Goal: Complete application form

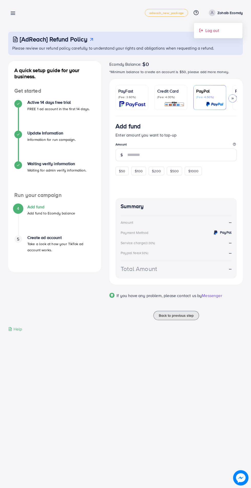
click at [211, 32] on span "Log out" at bounding box center [212, 30] width 14 height 6
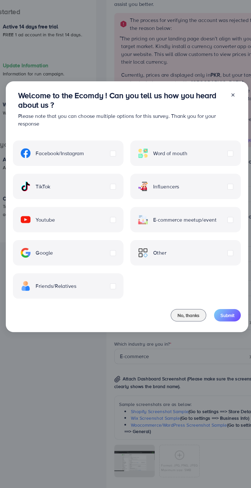
click at [85, 304] on label "Friends/Relatives" at bounding box center [63, 306] width 44 height 8
click at [203, 329] on span "Submit" at bounding box center [203, 329] width 11 height 5
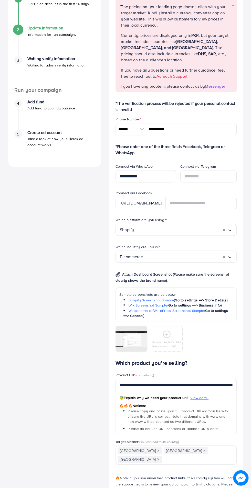
scroll to position [106, 0]
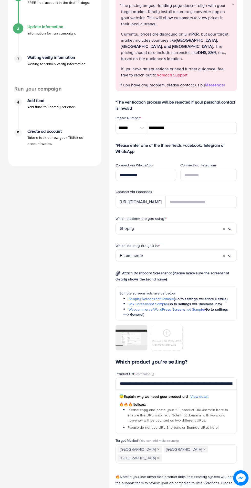
click at [0, 0] on div at bounding box center [0, 0] width 0 height 0
click at [0, 0] on icon at bounding box center [0, 0] width 0 height 0
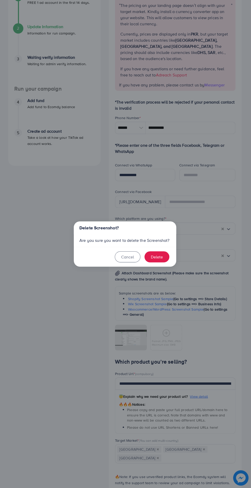
click at [180, 369] on div "Delete Screenshot? Are you sure you want to delete the Screenshot? Cancel Delete" at bounding box center [125, 244] width 251 height 488
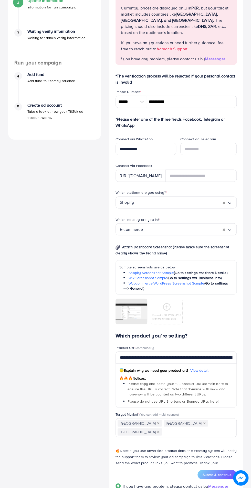
scroll to position [155, 0]
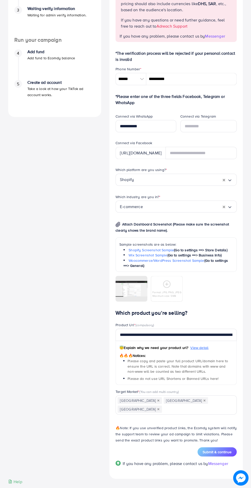
click at [159, 408] on icon "Deselect United Arab Emirates" at bounding box center [158, 409] width 2 height 2
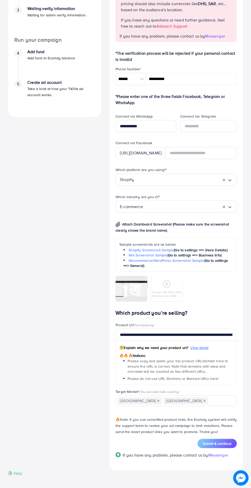
click at [203, 400] on icon "Deselect Saudi Arabia" at bounding box center [204, 401] width 2 height 2
click at [214, 441] on span "Submit & continue" at bounding box center [216, 443] width 29 height 5
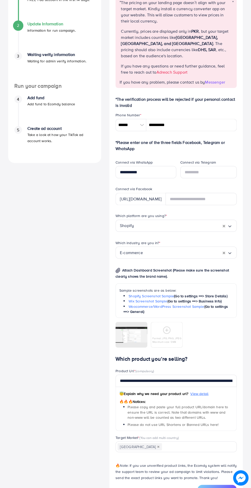
scroll to position [111, 0]
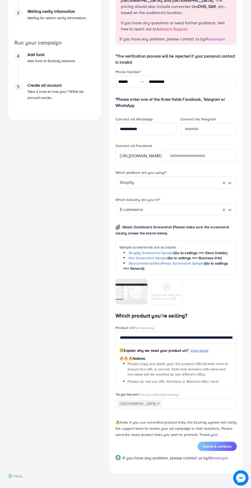
scroll to position [155, 0]
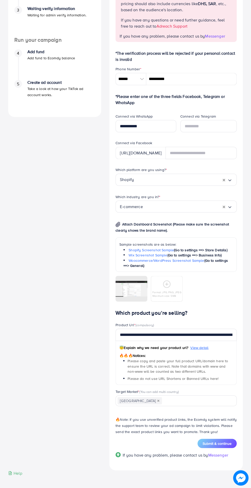
click at [219, 446] on button "Submit & continue" at bounding box center [216, 443] width 39 height 9
click at [217, 334] on input "**********" at bounding box center [175, 335] width 121 height 12
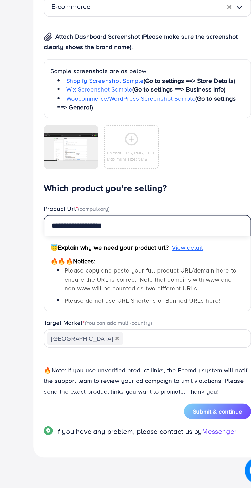
click at [194, 333] on input "**********" at bounding box center [175, 335] width 121 height 12
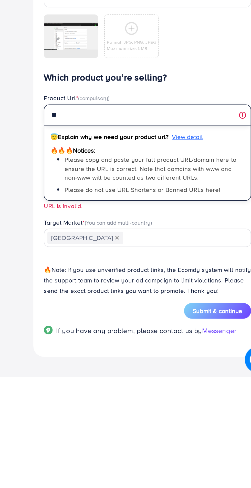
type input "*"
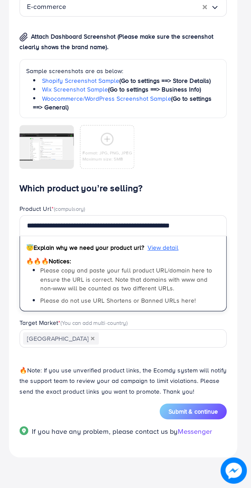
click at [225, 444] on span "Submit & continue" at bounding box center [216, 443] width 29 height 5
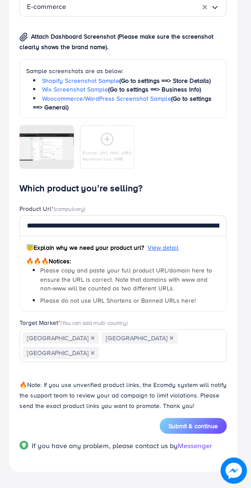
type input "**********"
